Goal: Communication & Community: Share content

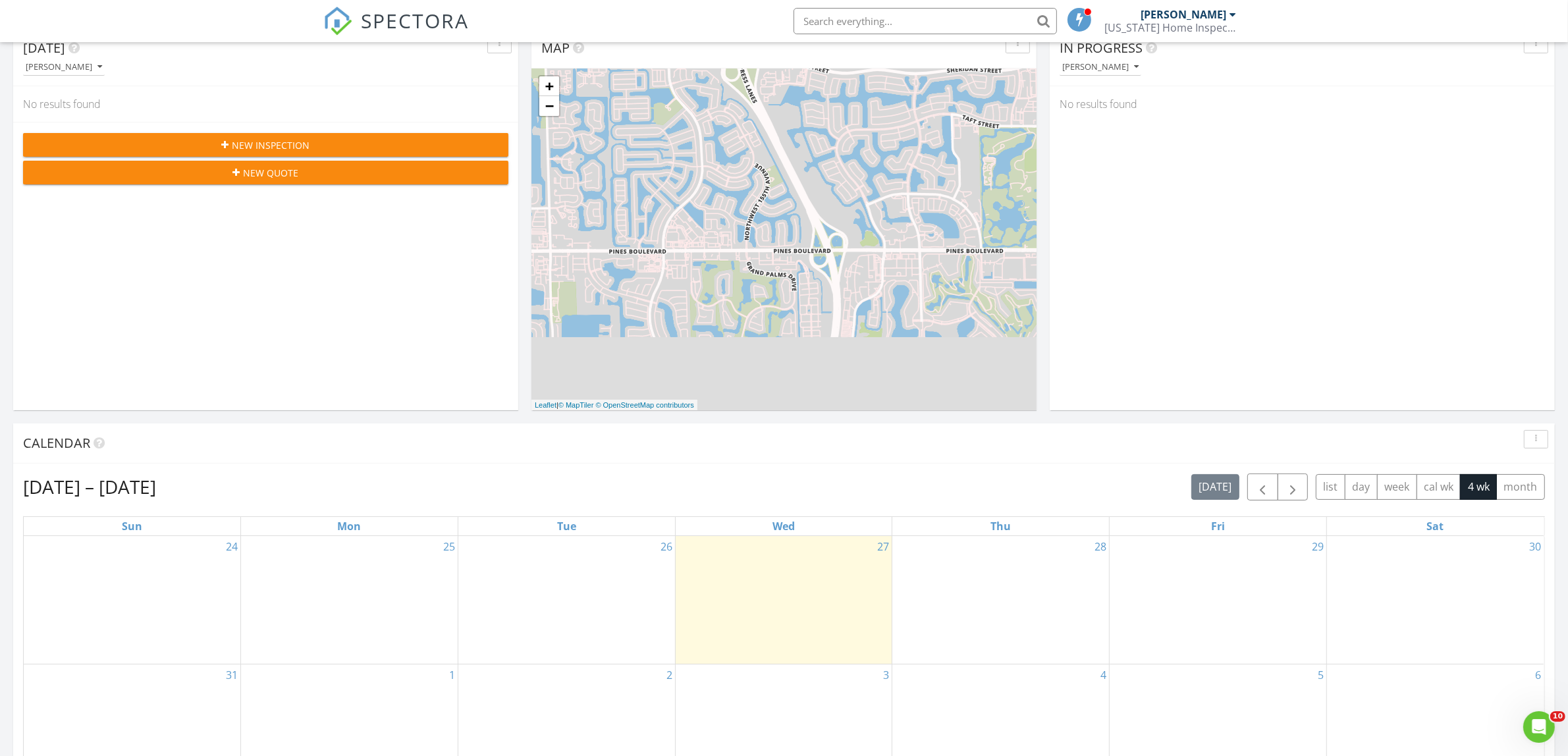
scroll to position [329, 0]
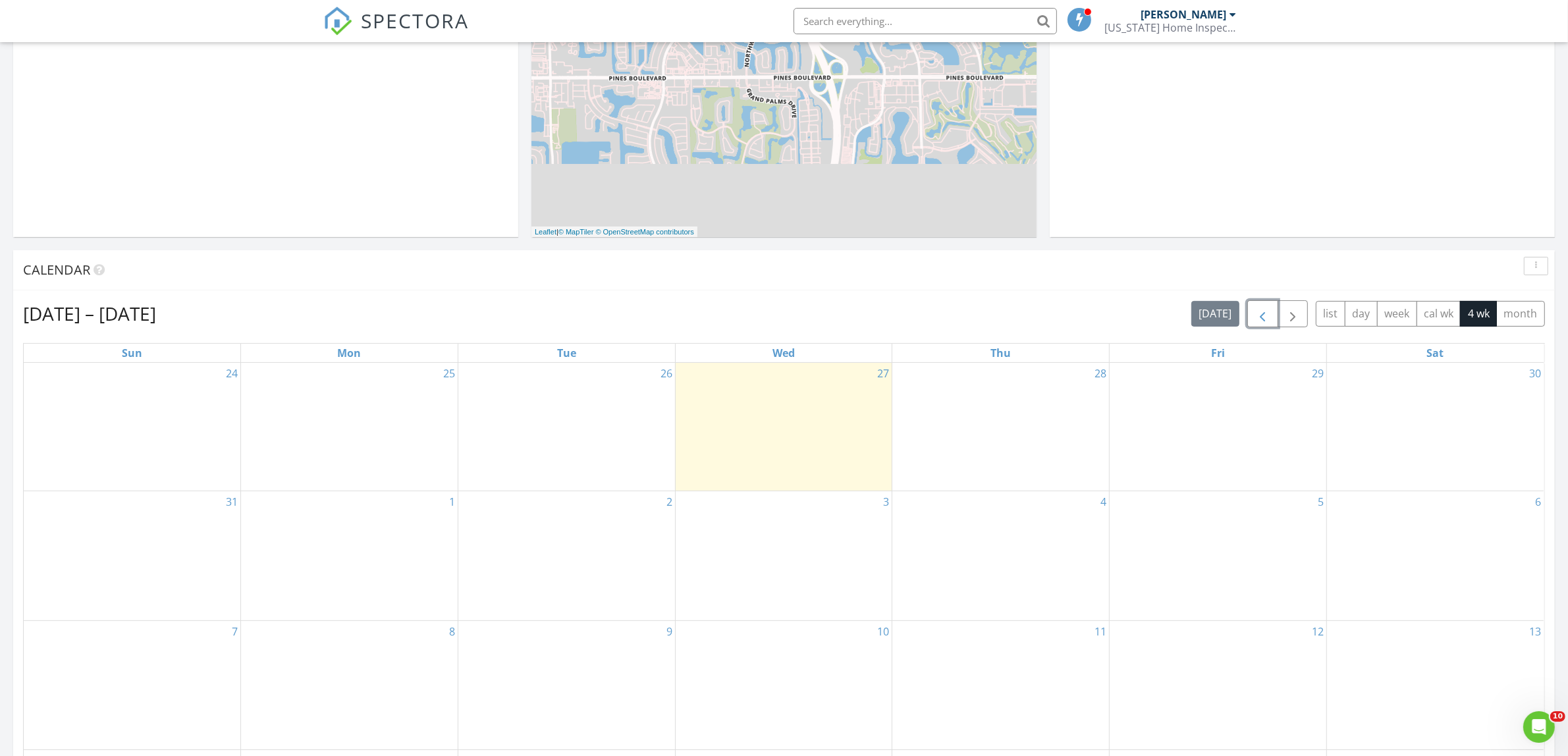
click at [1257, 314] on span "button" at bounding box center [1262, 313] width 15 height 15
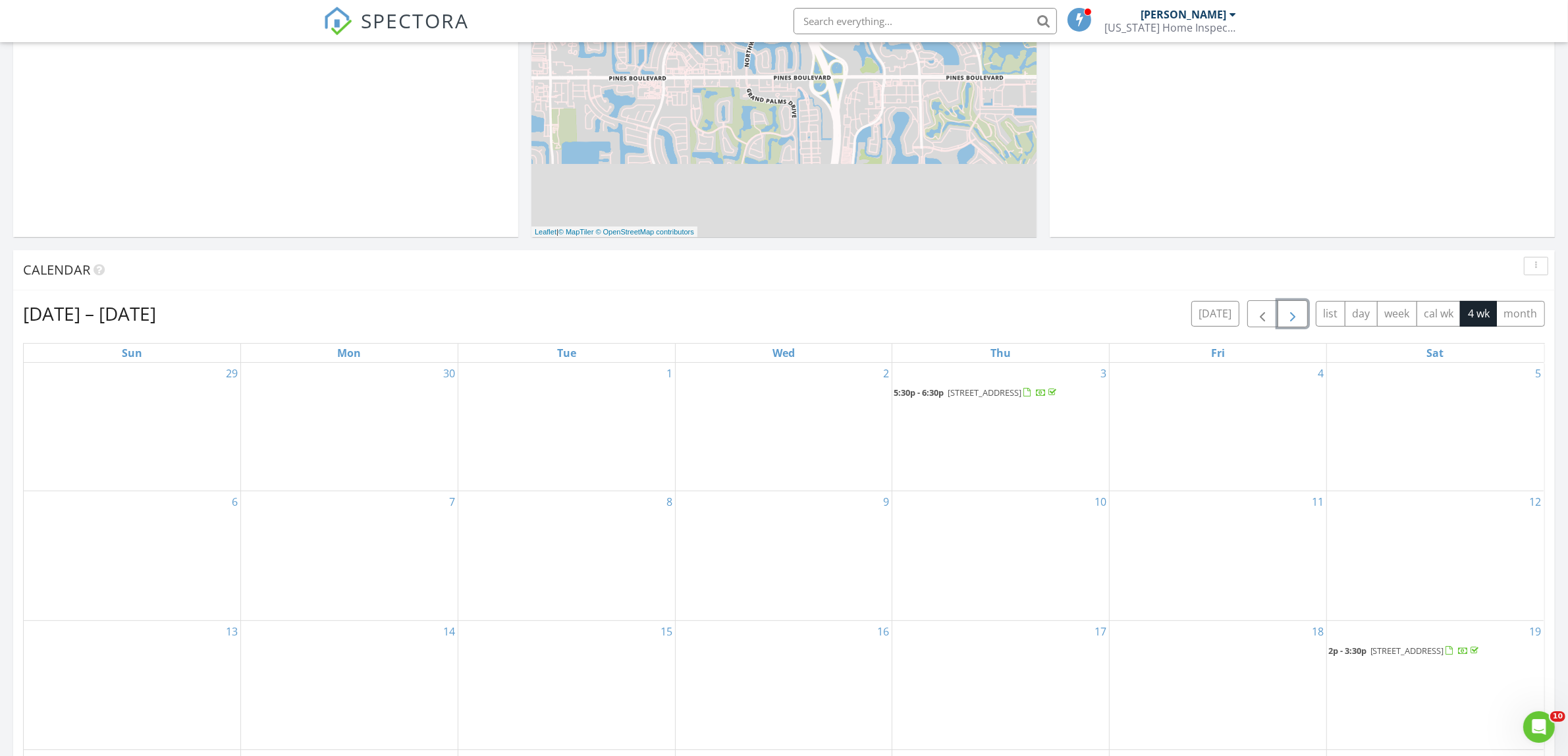
click at [1297, 317] on span "button" at bounding box center [1292, 313] width 15 height 15
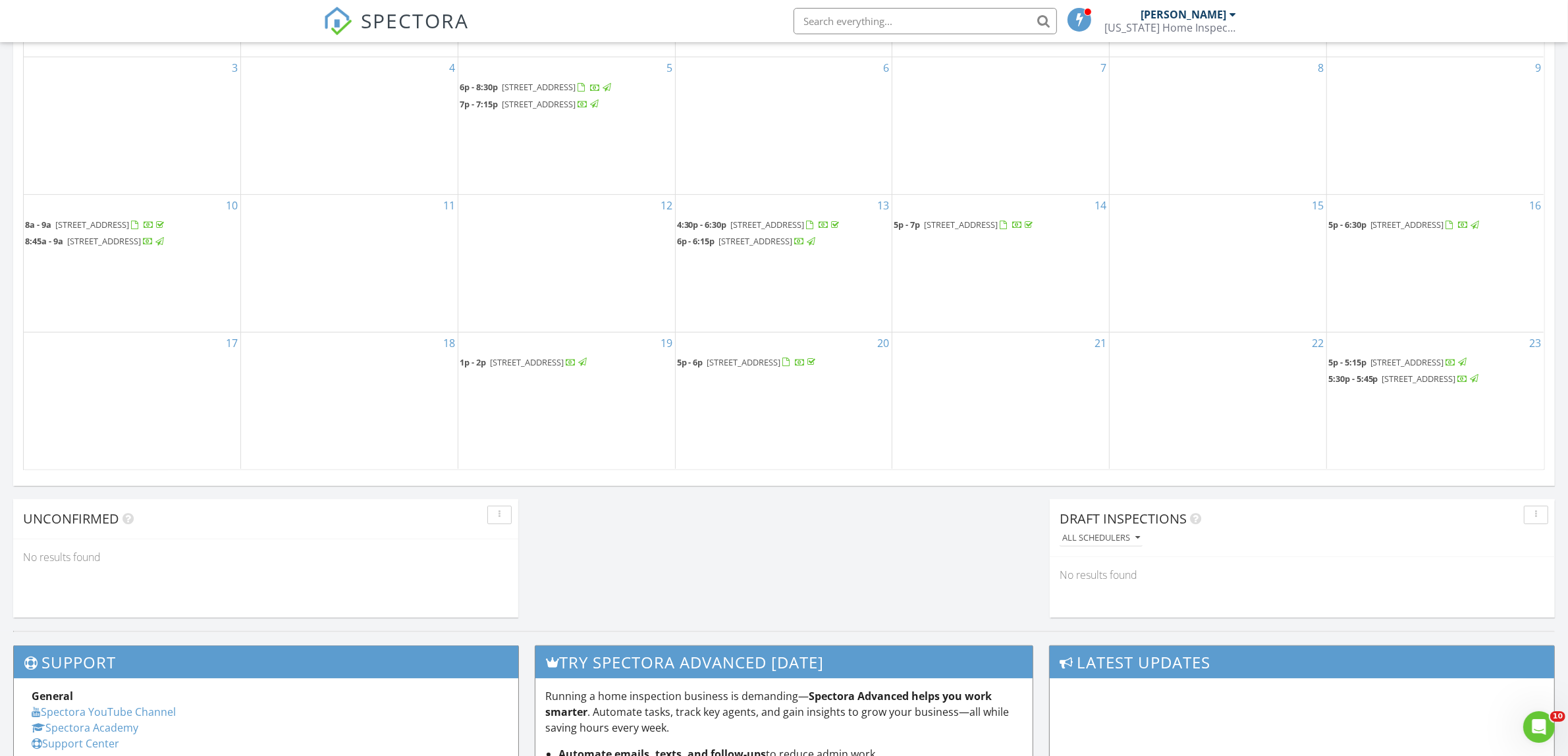
scroll to position [741, 0]
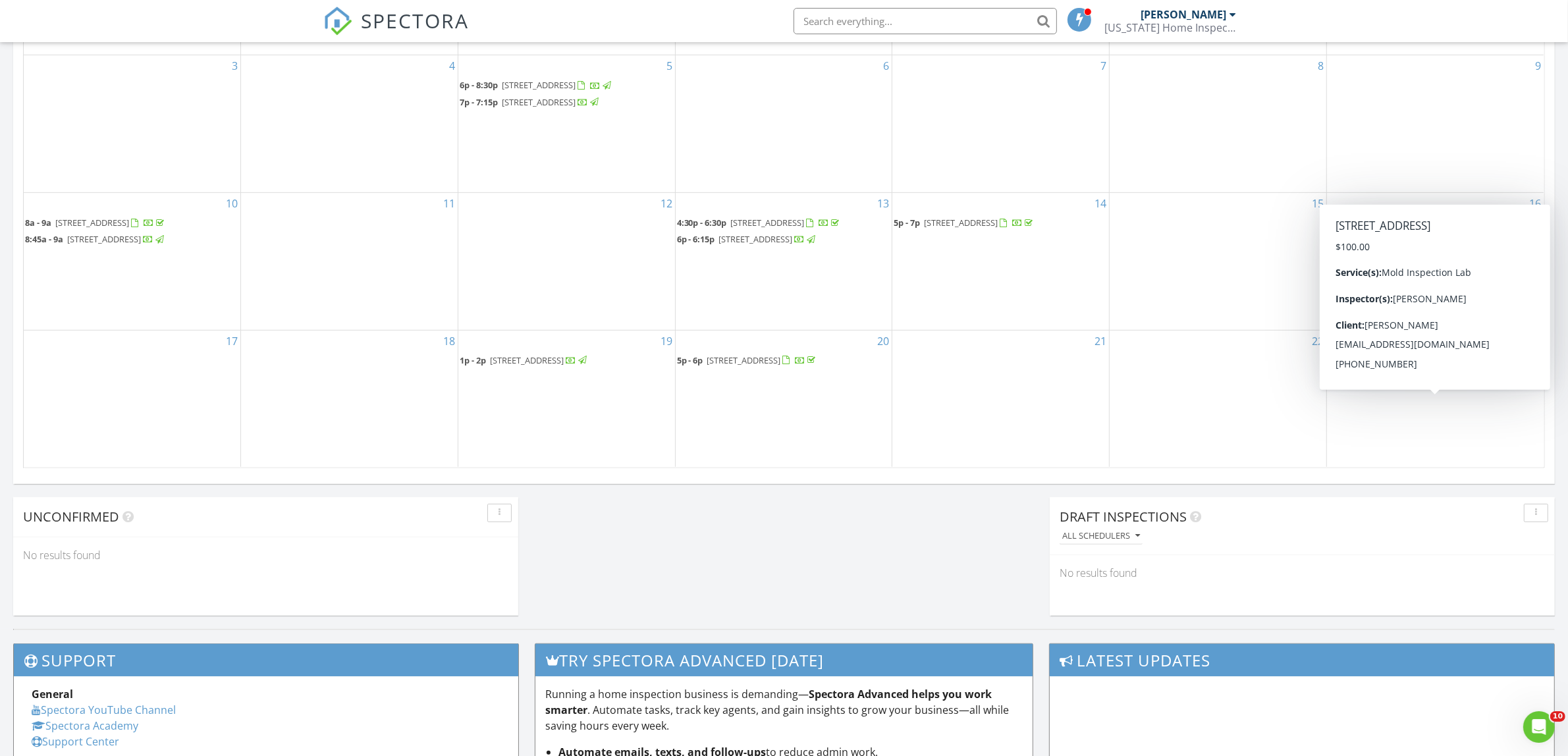
click at [1456, 383] on span "[STREET_ADDRESS]" at bounding box center [1419, 377] width 74 height 12
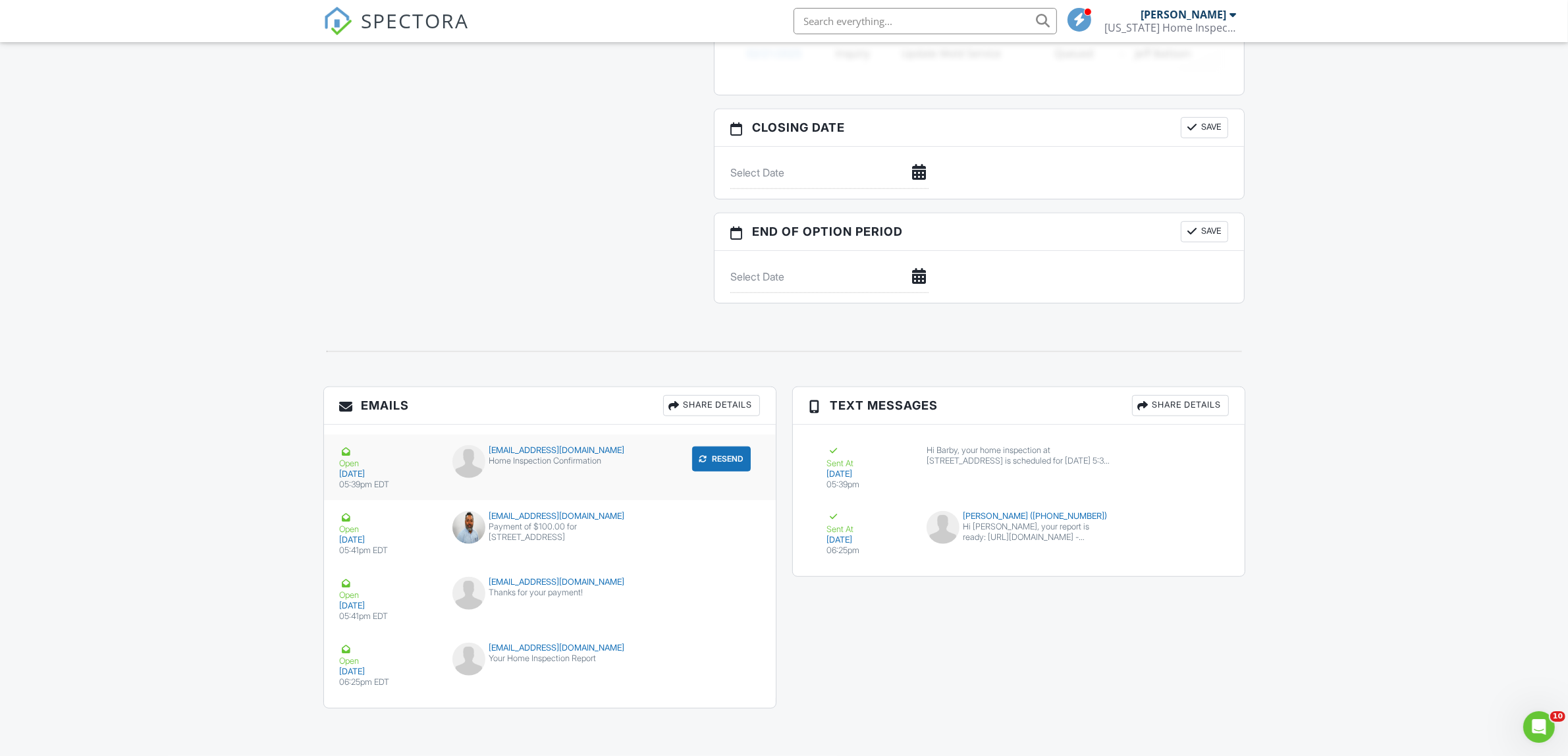
click at [565, 455] on div "Home Inspection Confirmation" at bounding box center [549, 461] width 194 height 11
click at [692, 406] on div "Share Details" at bounding box center [712, 405] width 97 height 21
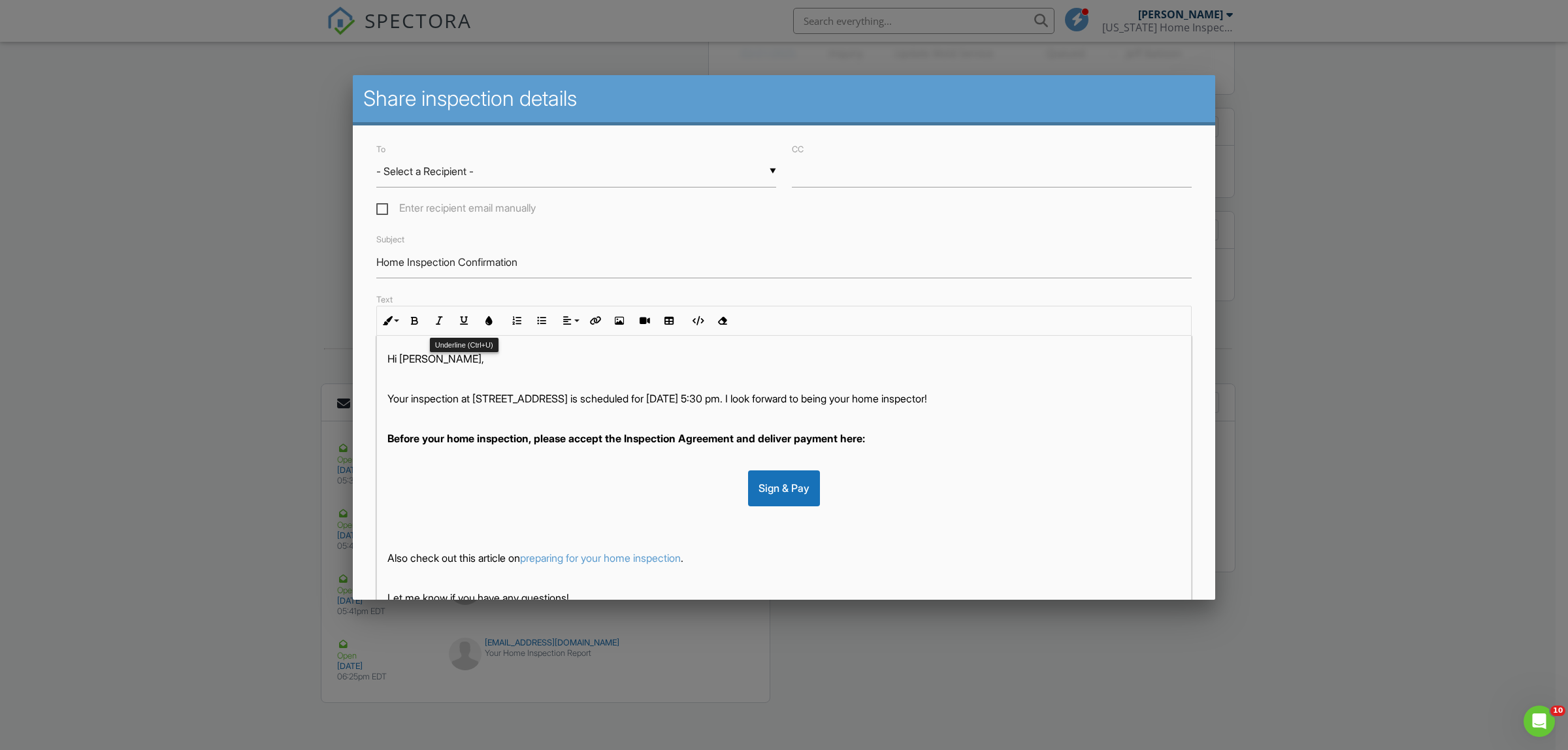
click at [468, 179] on input "- Select a Recipient -" at bounding box center [576, 171] width 400 height 32
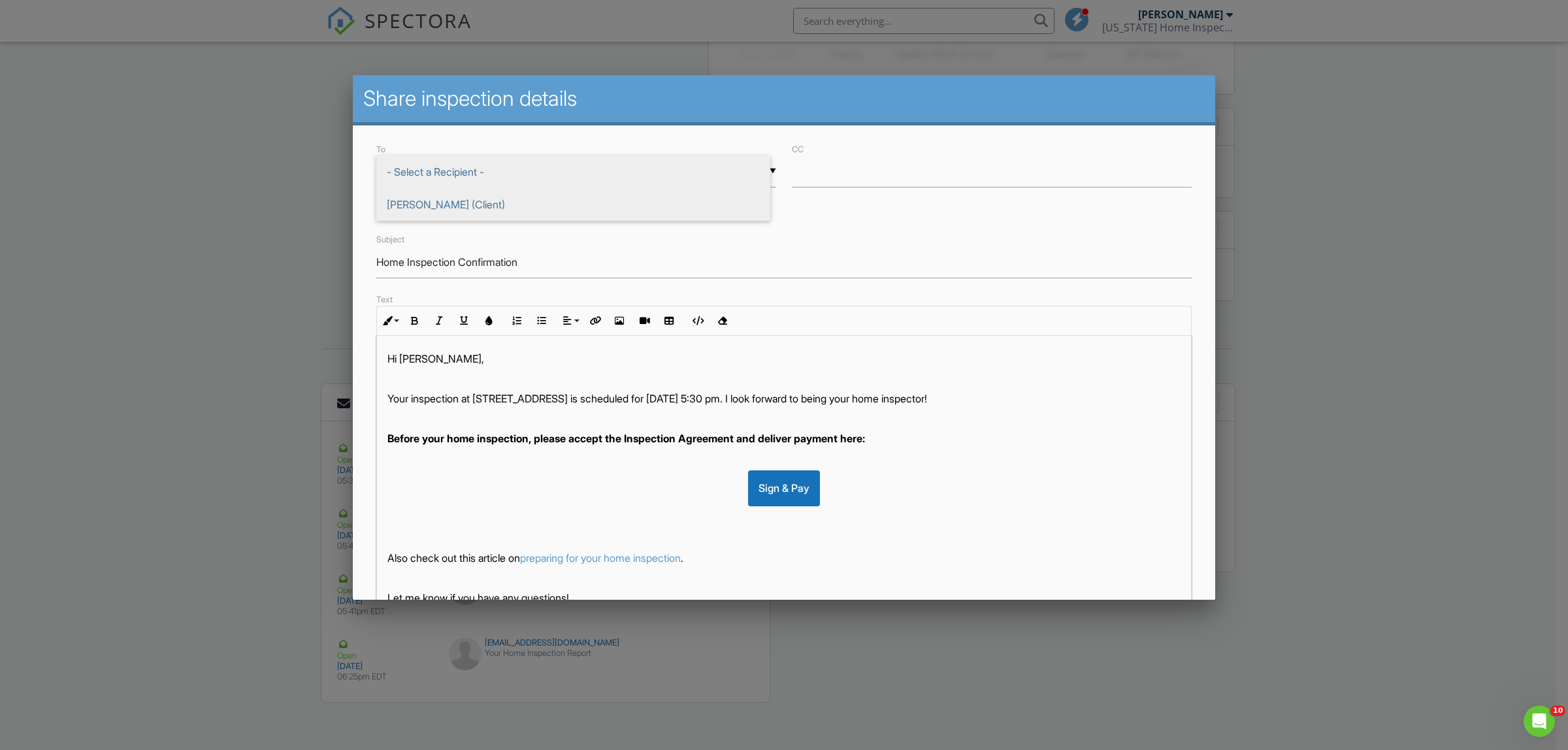
click at [473, 203] on span "Barby Chavez (Client)" at bounding box center [573, 204] width 394 height 33
type input "Barby Chavez (Client)"
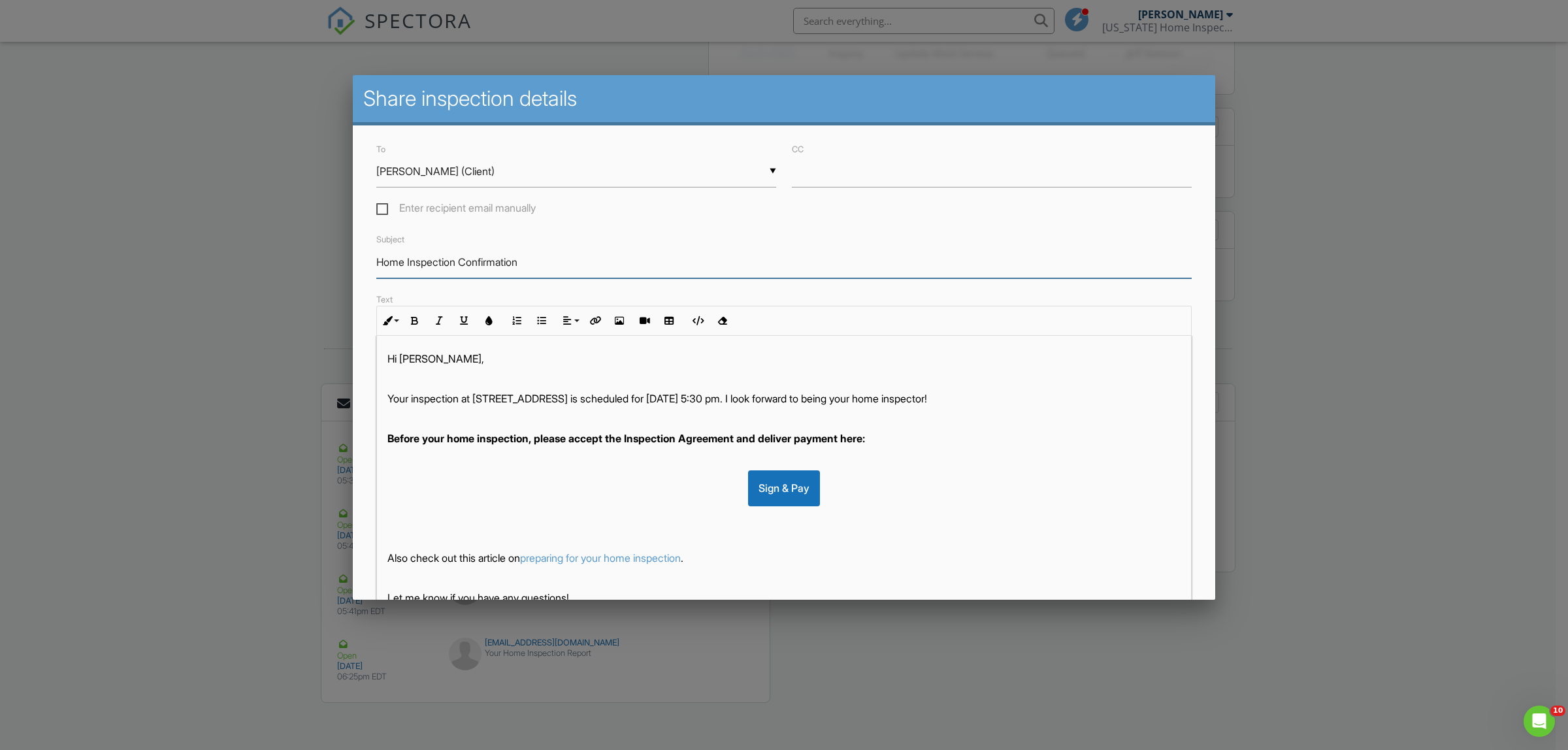
drag, startPoint x: 540, startPoint y: 264, endPoint x: 333, endPoint y: 257, distance: 207.1
click at [333, 257] on div at bounding box center [784, 403] width 1568 height 938
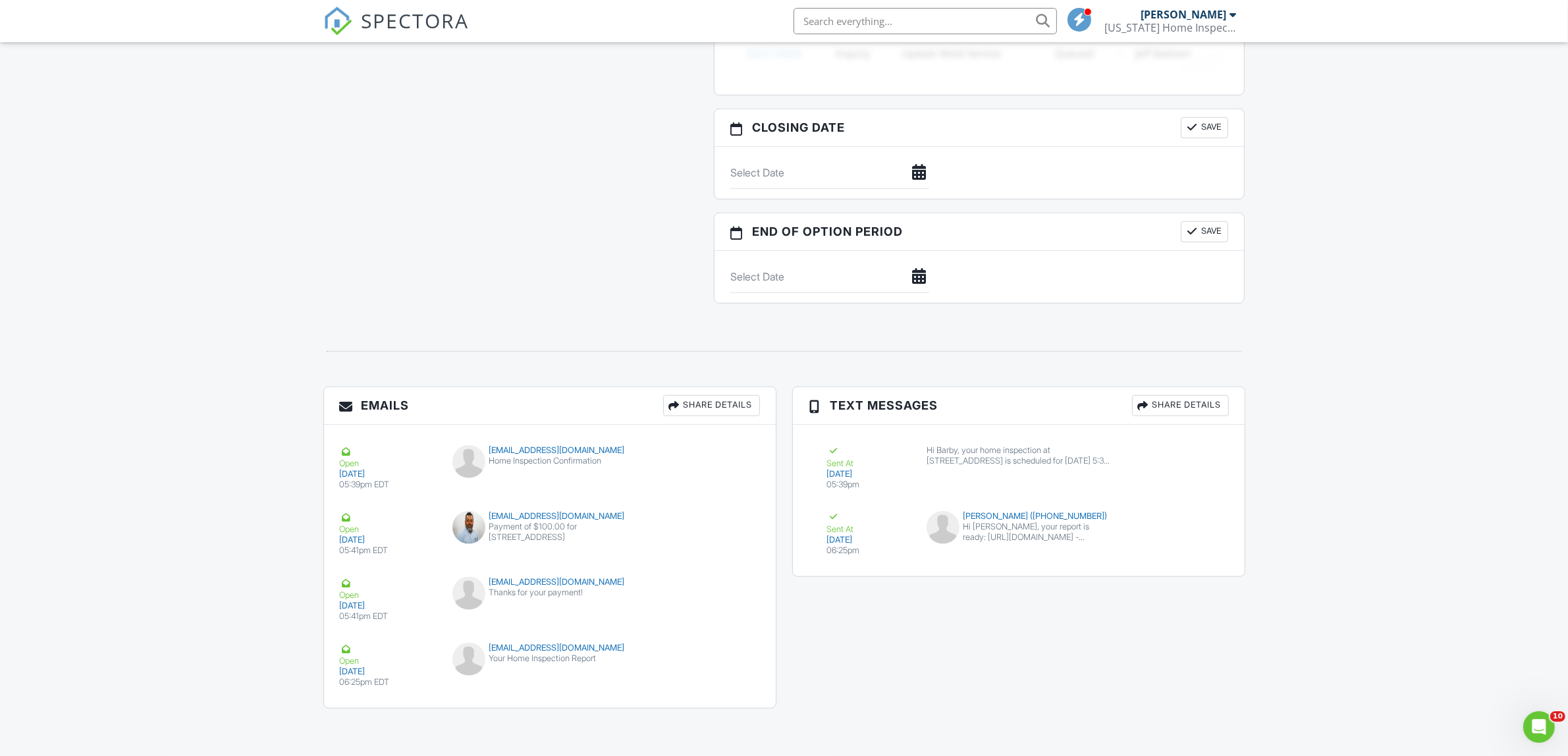
click at [689, 406] on div "Share Details" at bounding box center [712, 405] width 97 height 21
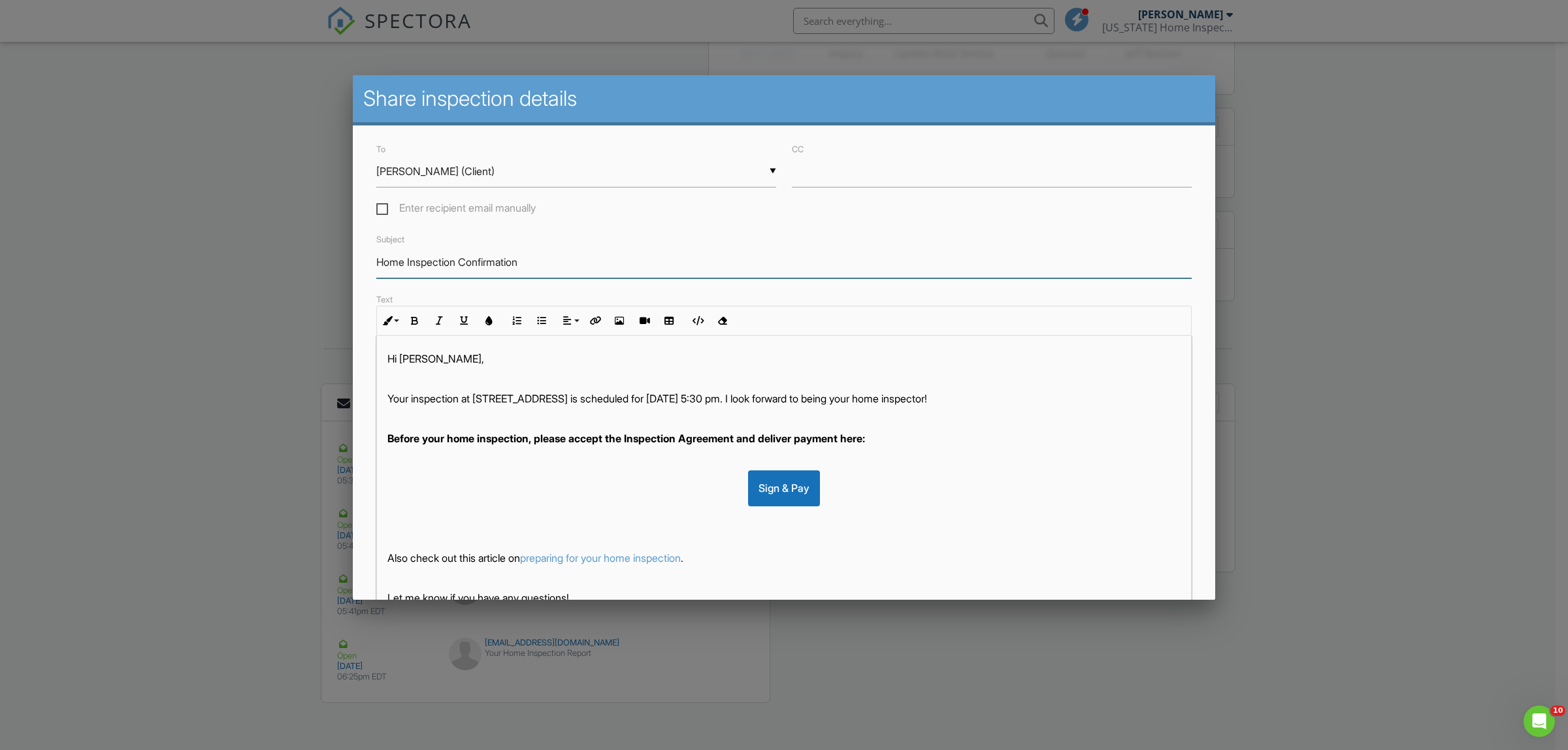
click at [563, 252] on input "Home Inspection Confirmation" at bounding box center [784, 262] width 816 height 32
drag, startPoint x: 562, startPoint y: 253, endPoint x: 351, endPoint y: 256, distance: 211.0
click at [361, 256] on div "To ▼ Barby Chavez (Client) - Select a Recipient - Barby Chavez (Client) - Selec…" at bounding box center [784, 436] width 862 height 623
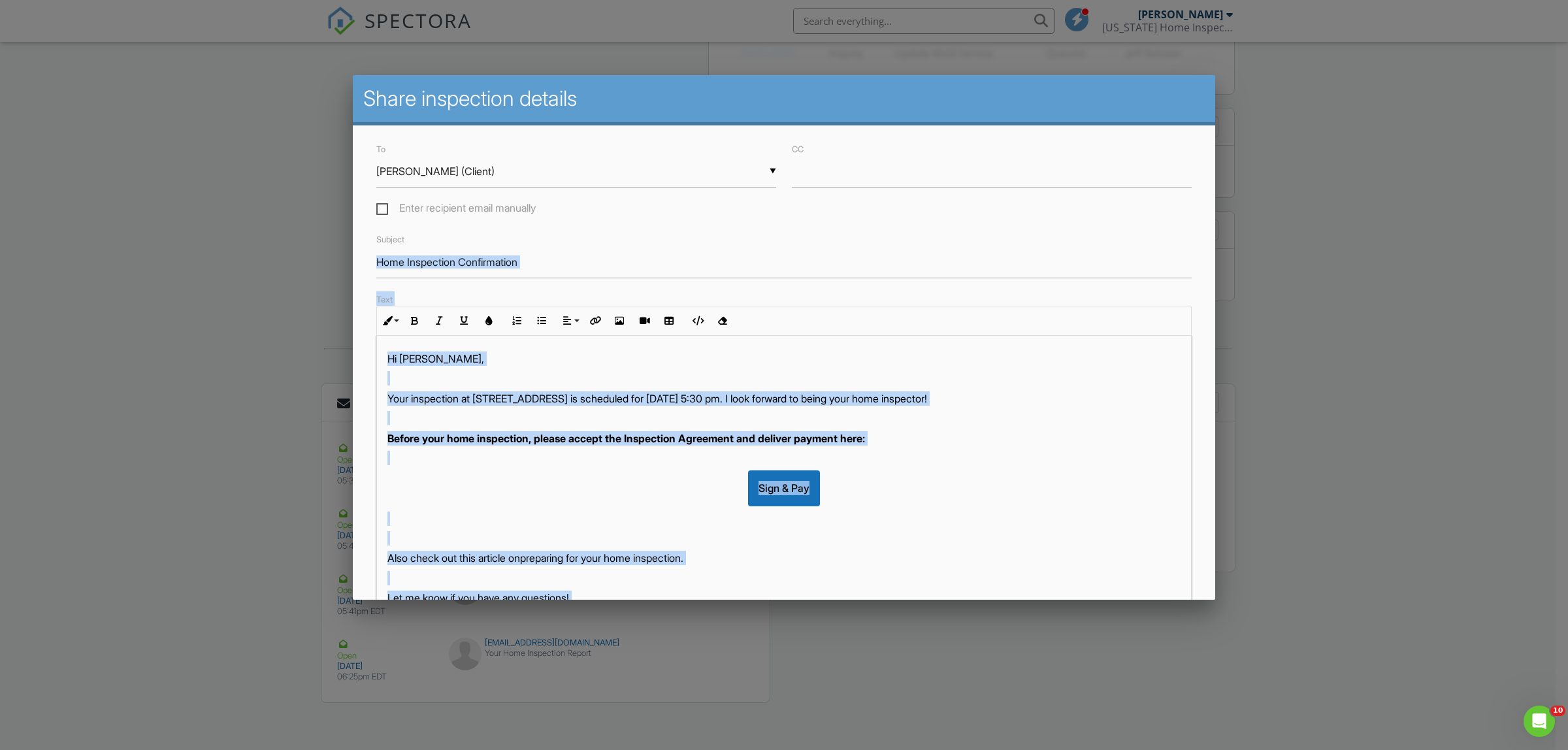
click at [579, 280] on div "To ▼ Barby Chavez (Client) - Select a Recipient - Barby Chavez (Client) - Selec…" at bounding box center [784, 436] width 862 height 623
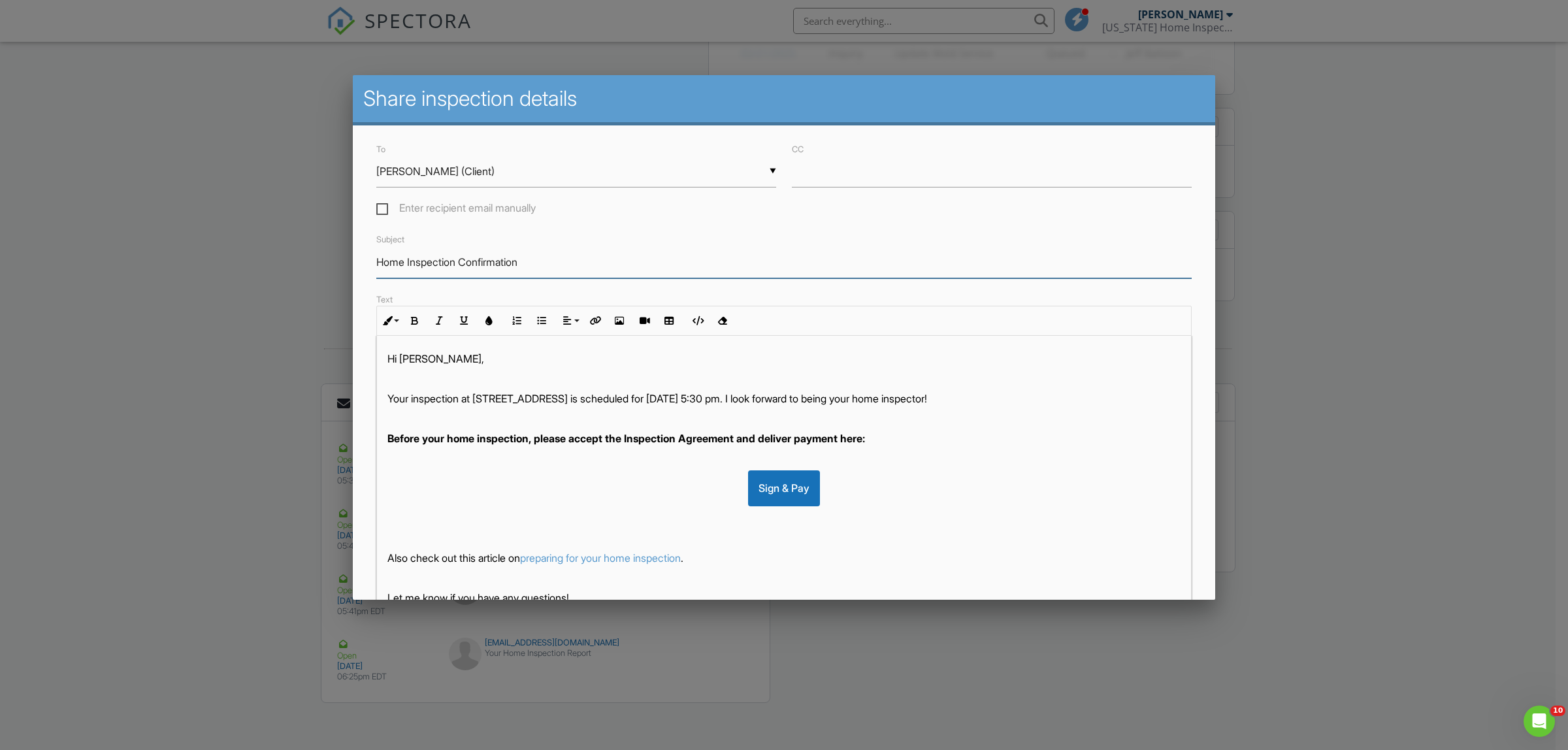
drag, startPoint x: 575, startPoint y: 264, endPoint x: 455, endPoint y: 262, distance: 120.0
click at [485, 265] on input "Home Inspection Confirmation" at bounding box center [784, 262] width 816 height 32
click at [409, 260] on input "Home Inspection Confirmation" at bounding box center [784, 262] width 816 height 32
drag, startPoint x: 397, startPoint y: 258, endPoint x: 373, endPoint y: 257, distance: 24.0
click at [373, 257] on div "Subject Home Inspection Confirmation" at bounding box center [784, 254] width 831 height 46
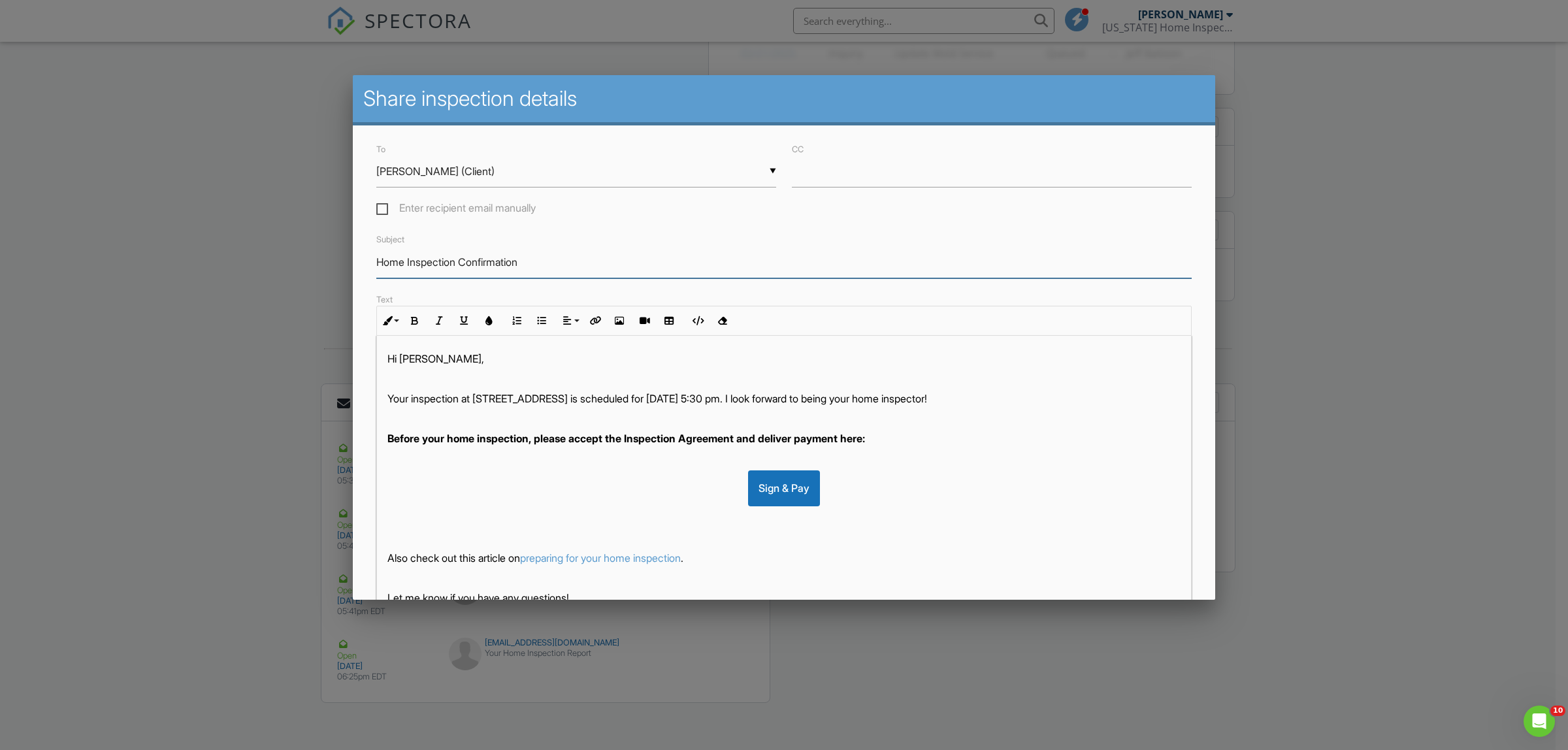
drag, startPoint x: 533, startPoint y: 260, endPoint x: 374, endPoint y: 257, distance: 159.0
click at [374, 257] on div "Subject Home Inspection Confirmation" at bounding box center [784, 254] width 831 height 46
paste input "Please review our service"
click at [676, 262] on input "Please review our servicePlease review our service" at bounding box center [784, 262] width 816 height 32
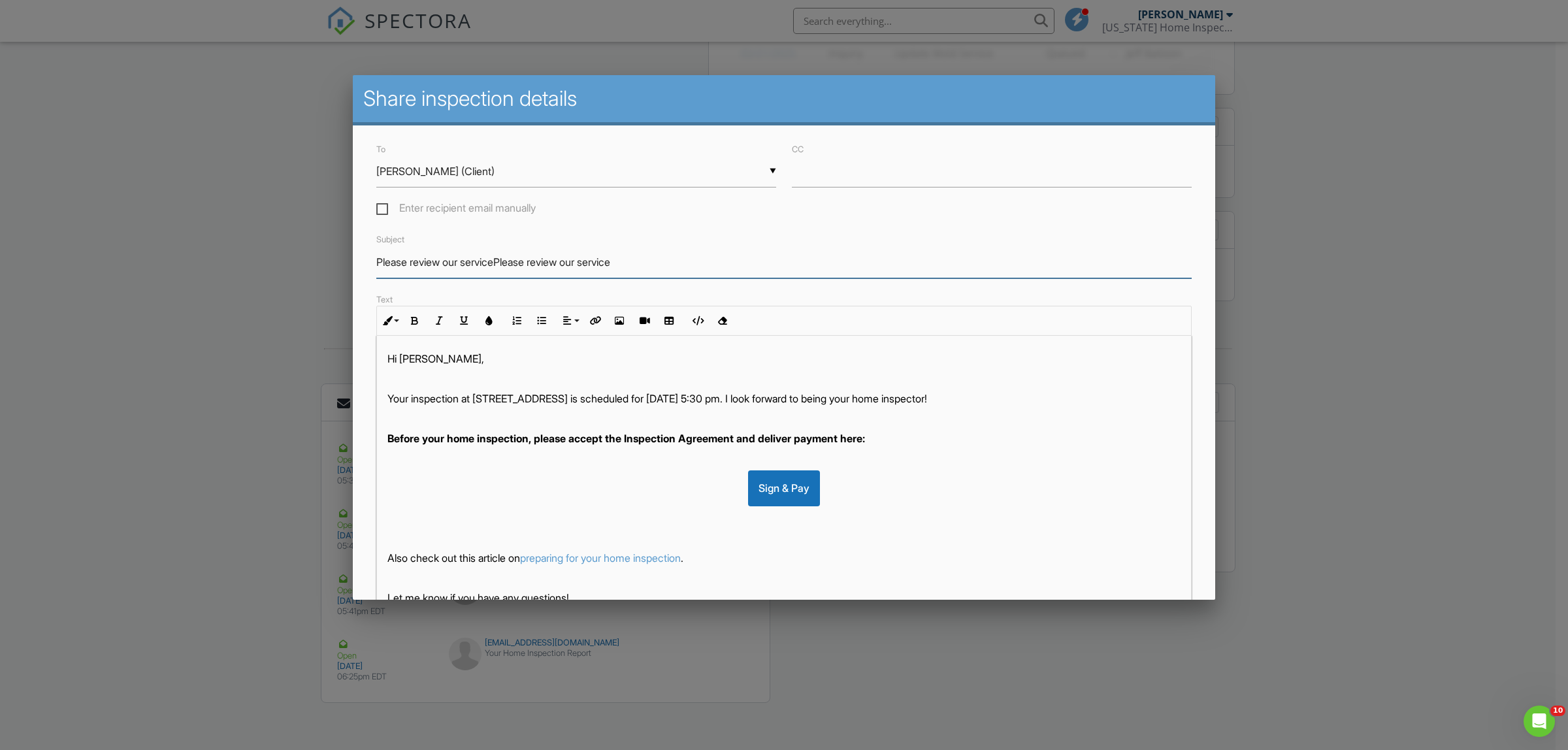
click at [676, 262] on input "Please review our servicePlease review our service" at bounding box center [784, 262] width 816 height 32
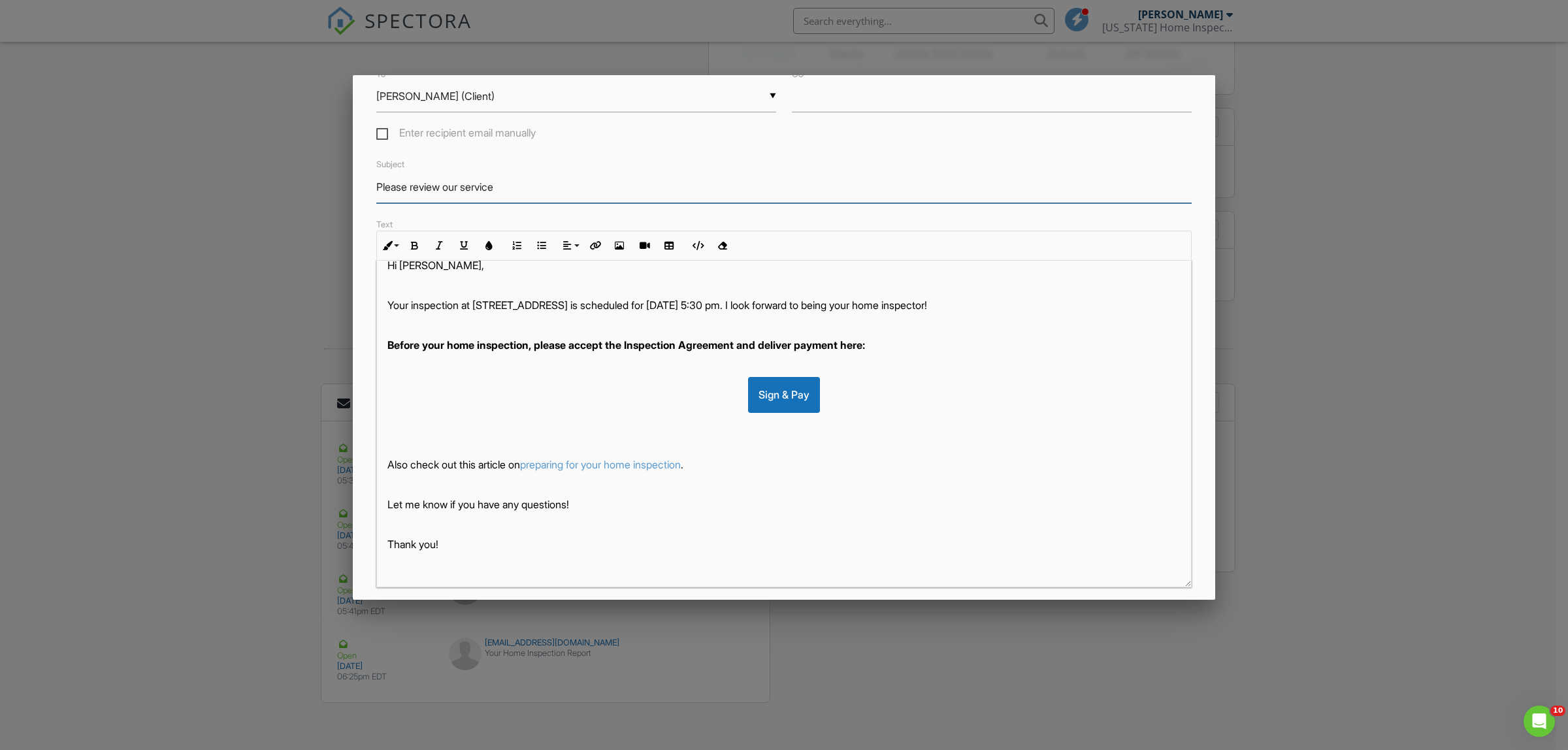
scroll to position [147, 0]
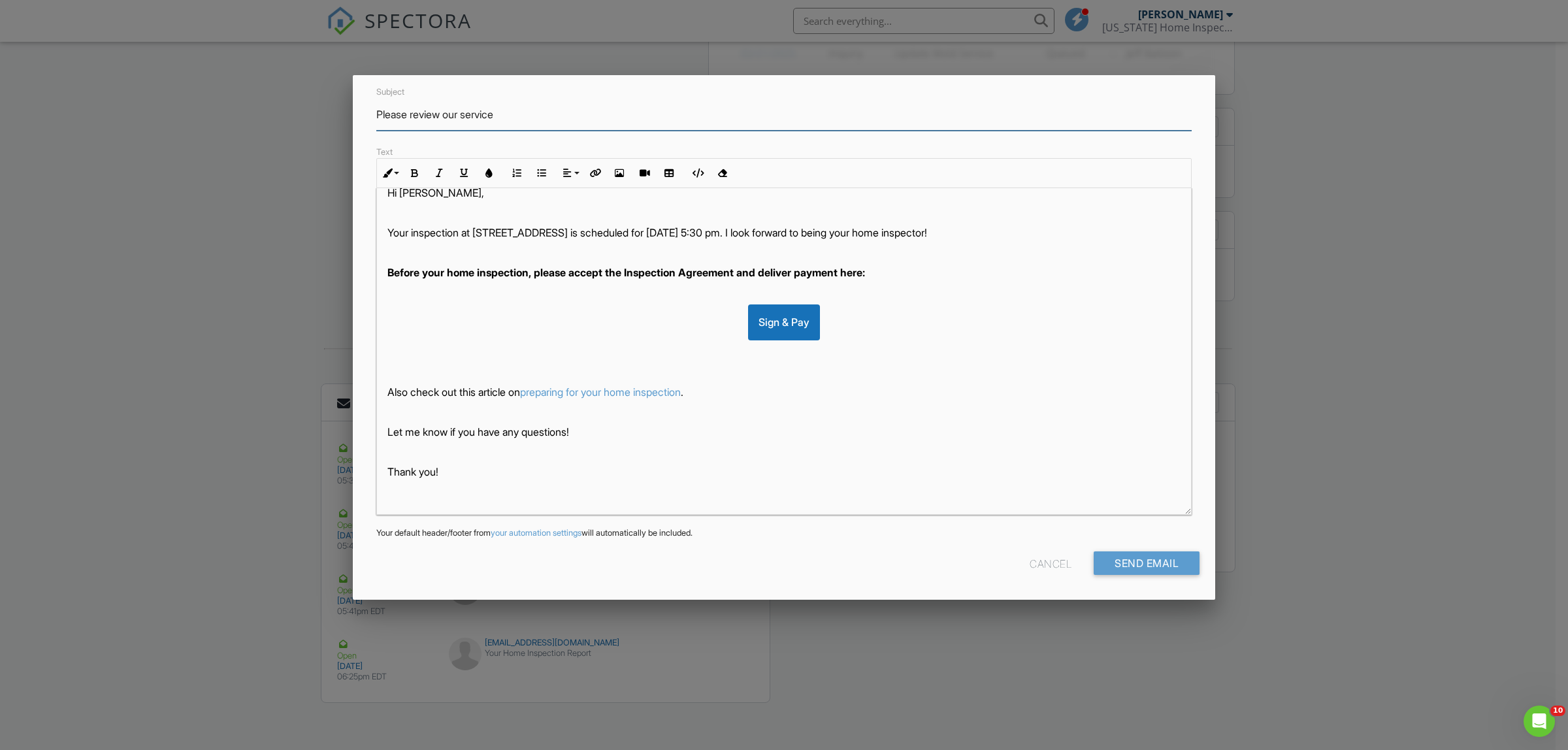
type input "Please review our service"
click at [498, 466] on p "Thank you!" at bounding box center [784, 472] width 793 height 15
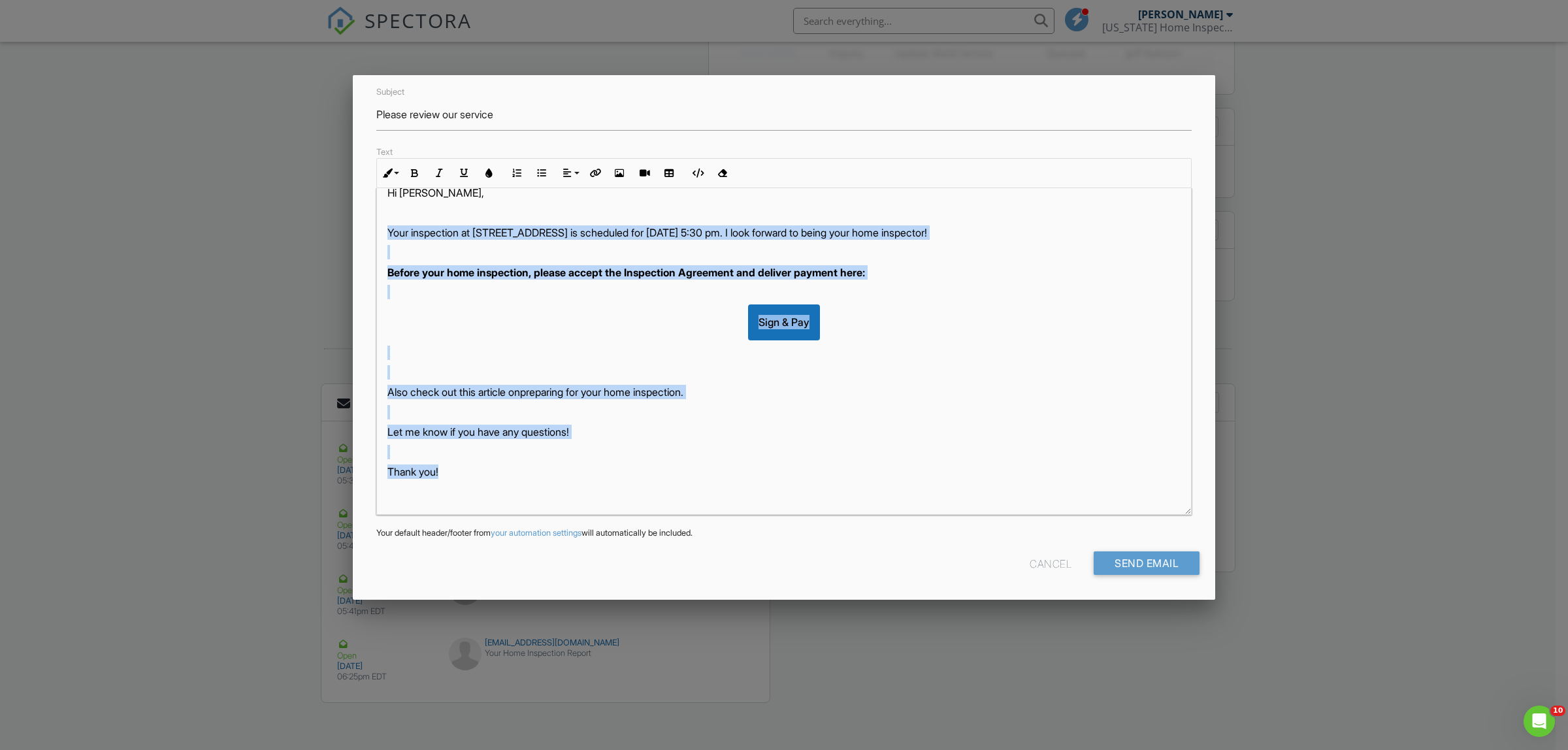
drag, startPoint x: 489, startPoint y: 474, endPoint x: 376, endPoint y: 232, distance: 267.1
click at [376, 232] on div "Hi Barby, Your inspection at 10477 W 32nd Ln, Hialeah, FL 33018 is scheduled fo…" at bounding box center [784, 351] width 816 height 326
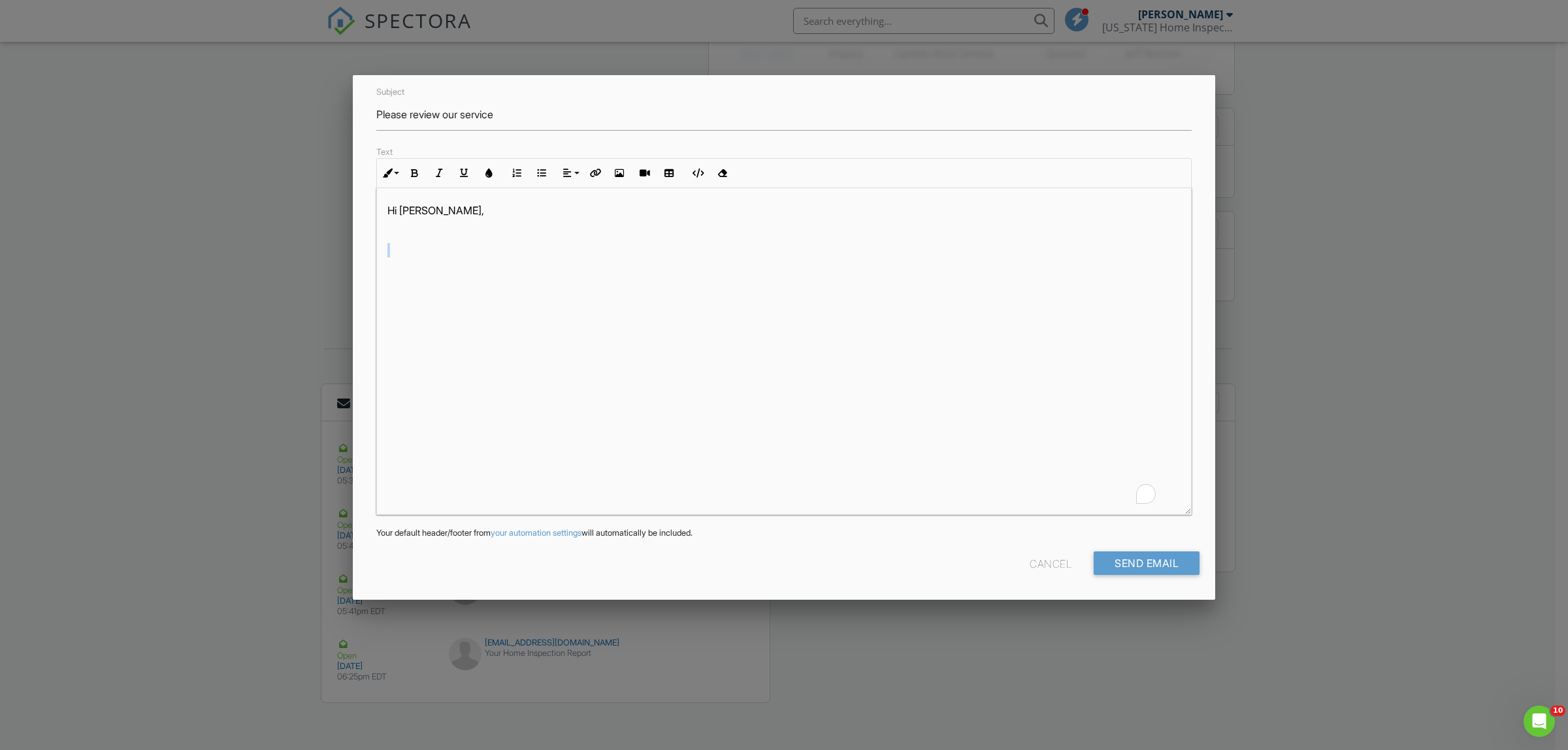
scroll to position [1, 0]
click at [393, 256] on p "​ ​" at bounding box center [784, 250] width 793 height 15
click at [1089, 245] on p "Thanks for using our services! We'd love to hear your thoughts, so please leave…" at bounding box center [784, 250] width 793 height 15
click at [387, 317] on p "Thank you!" at bounding box center [784, 310] width 793 height 15
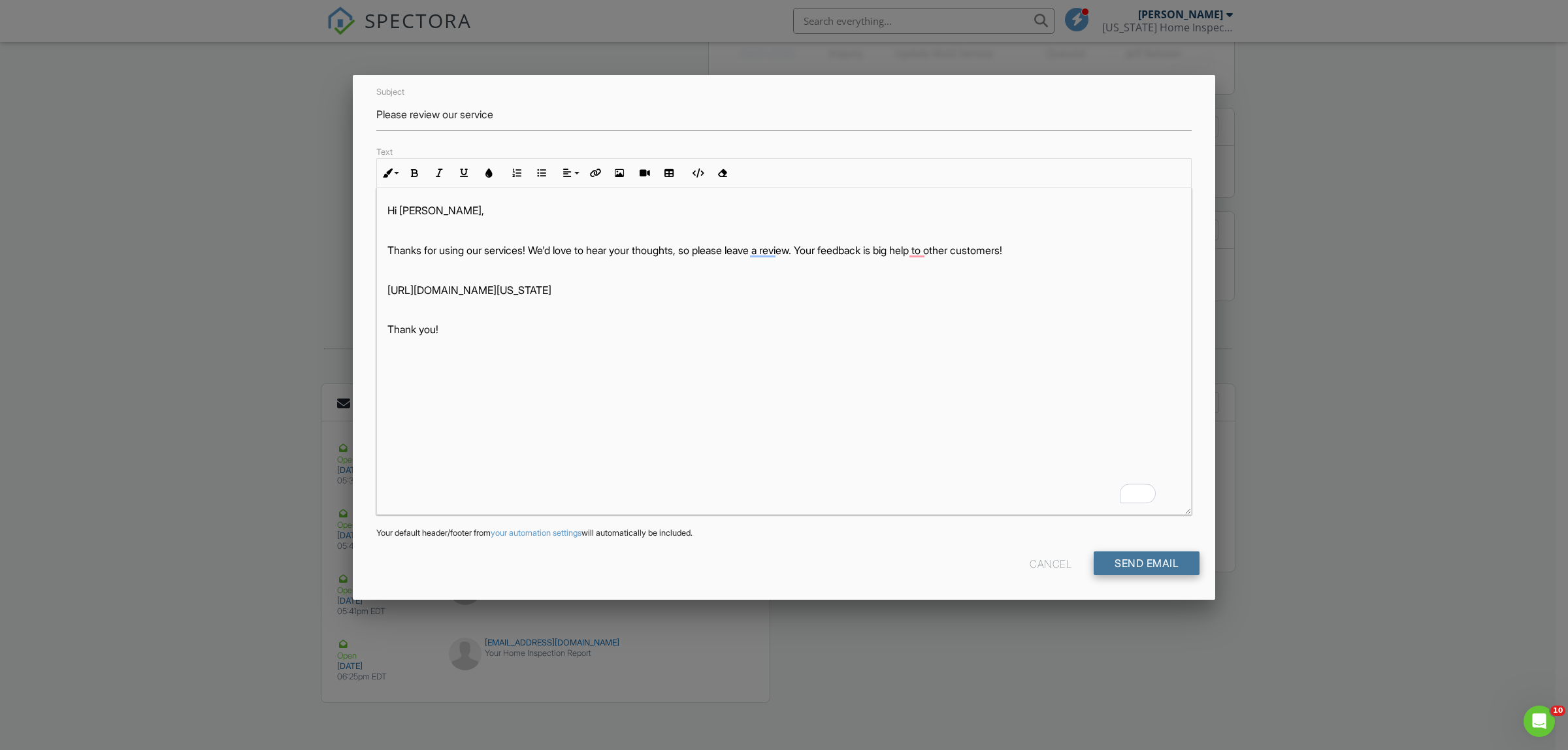
click at [1121, 567] on input "Send Email" at bounding box center [1147, 562] width 106 height 23
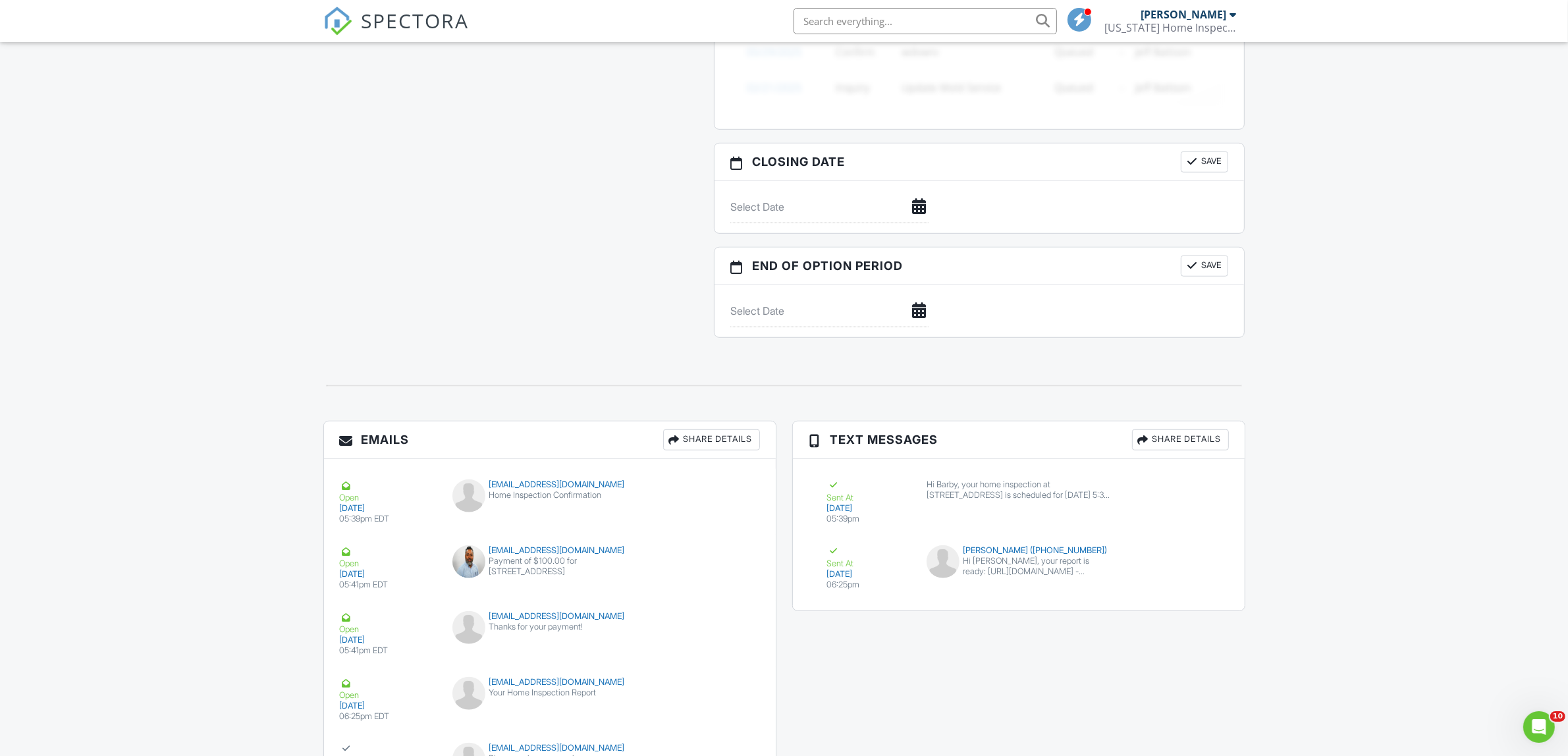
scroll to position [1235, 0]
